Goal: Find specific page/section: Find specific page/section

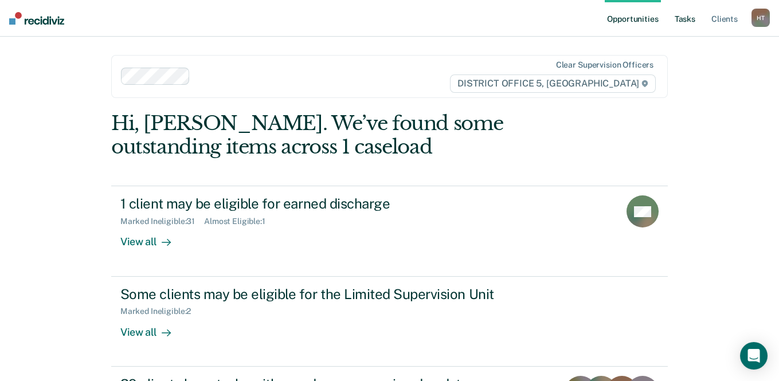
click at [693, 15] on link "Tasks" at bounding box center [684, 18] width 25 height 37
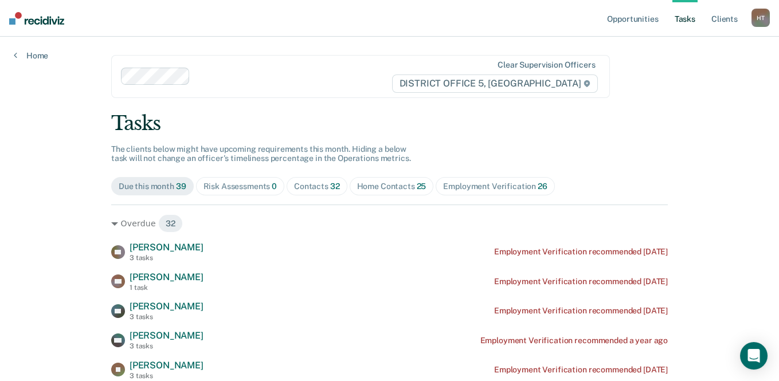
scroll to position [57, 0]
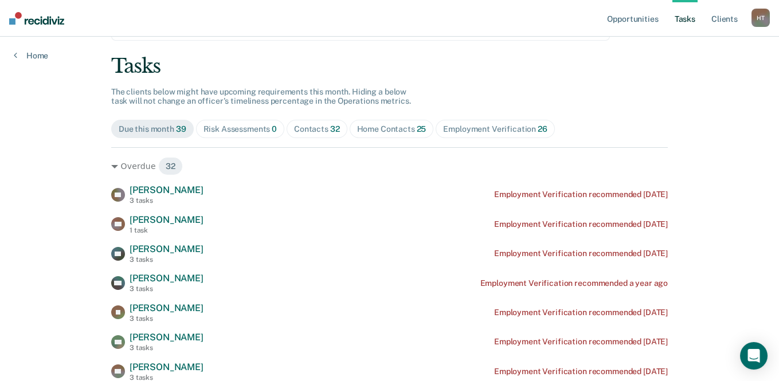
click at [321, 129] on div "Contacts 32" at bounding box center [317, 129] width 46 height 10
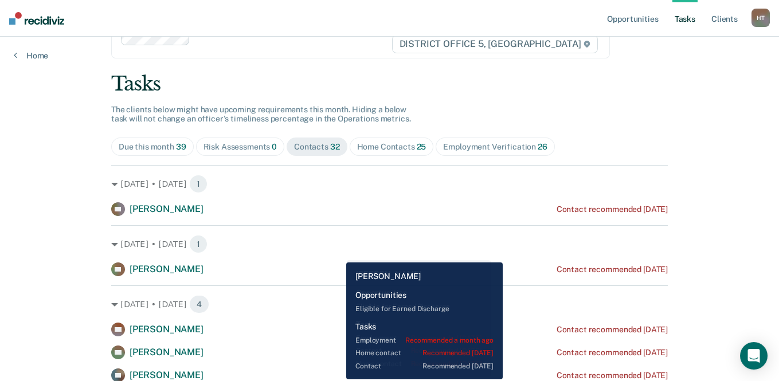
scroll to position [0, 0]
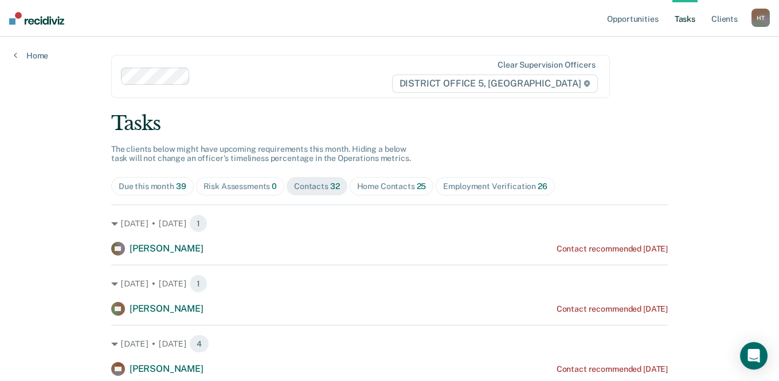
click at [375, 186] on div "Home Contacts 25" at bounding box center [391, 187] width 69 height 10
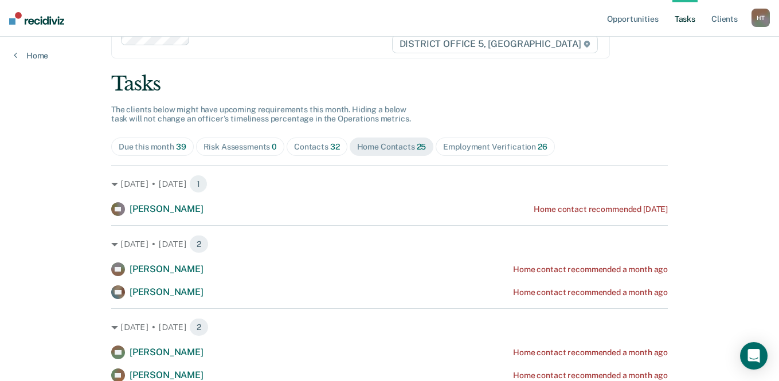
scroll to position [57, 0]
